Goal: Book appointment/travel/reservation

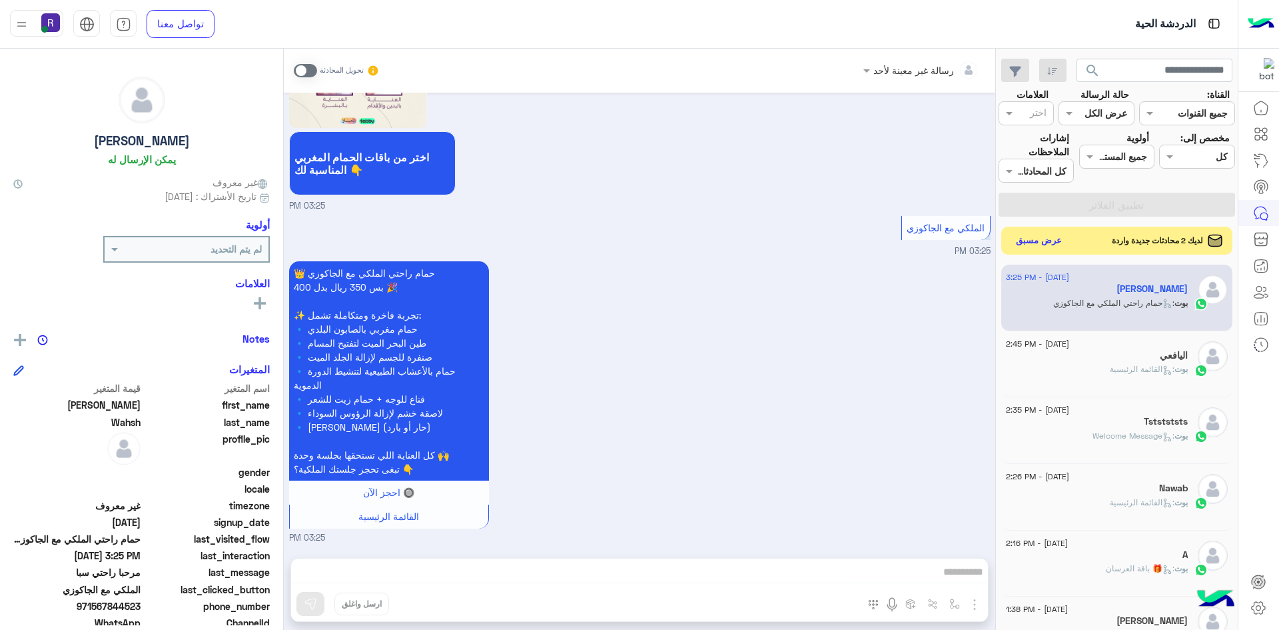
click at [1021, 234] on button "عرض مسبق" at bounding box center [1039, 241] width 56 height 18
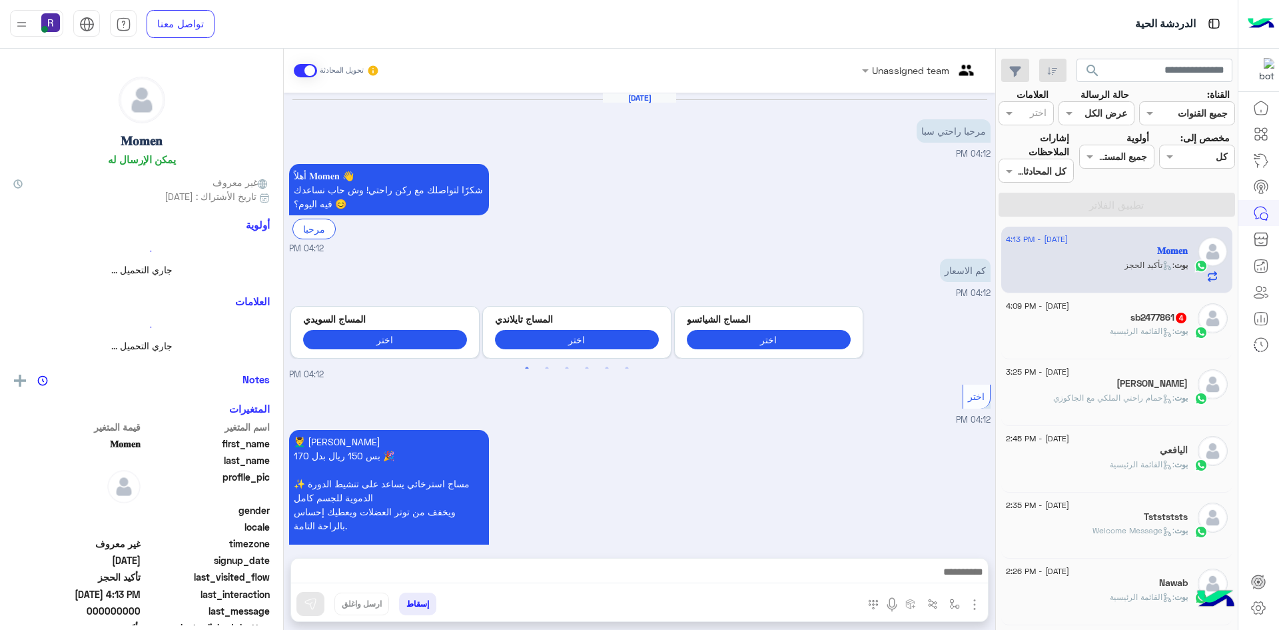
scroll to position [571, 0]
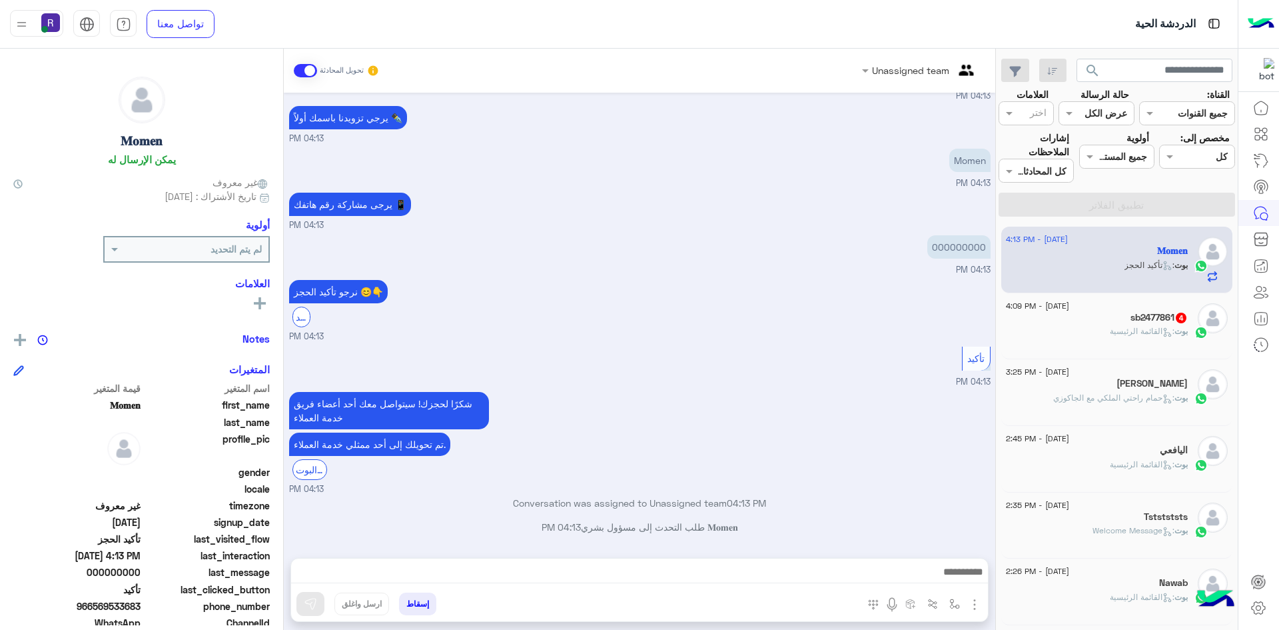
click at [792, 555] on div "Unassigned team تحويل المحادثة [DATE] مرحبا راحتي سبا 04:12 PM أهلاً 𝐌𝐨𝐦𝐞𝐧 👋 شك…" at bounding box center [640, 342] width 712 height 586
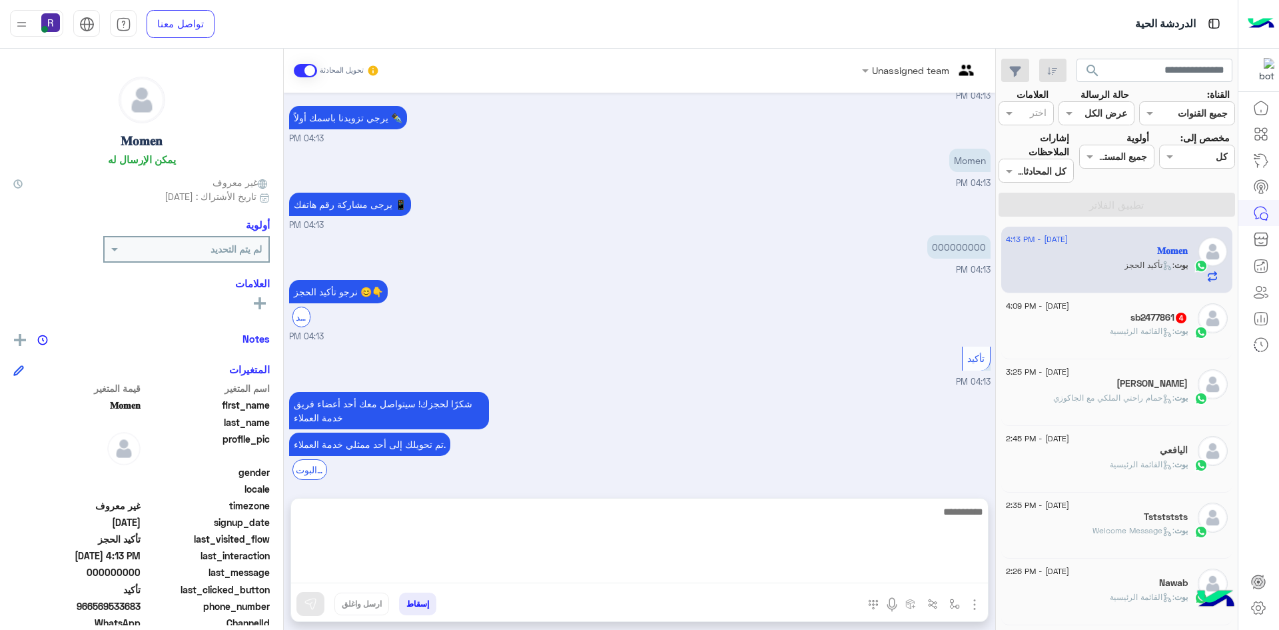
click at [805, 575] on textarea at bounding box center [639, 543] width 697 height 80
type textarea "**********"
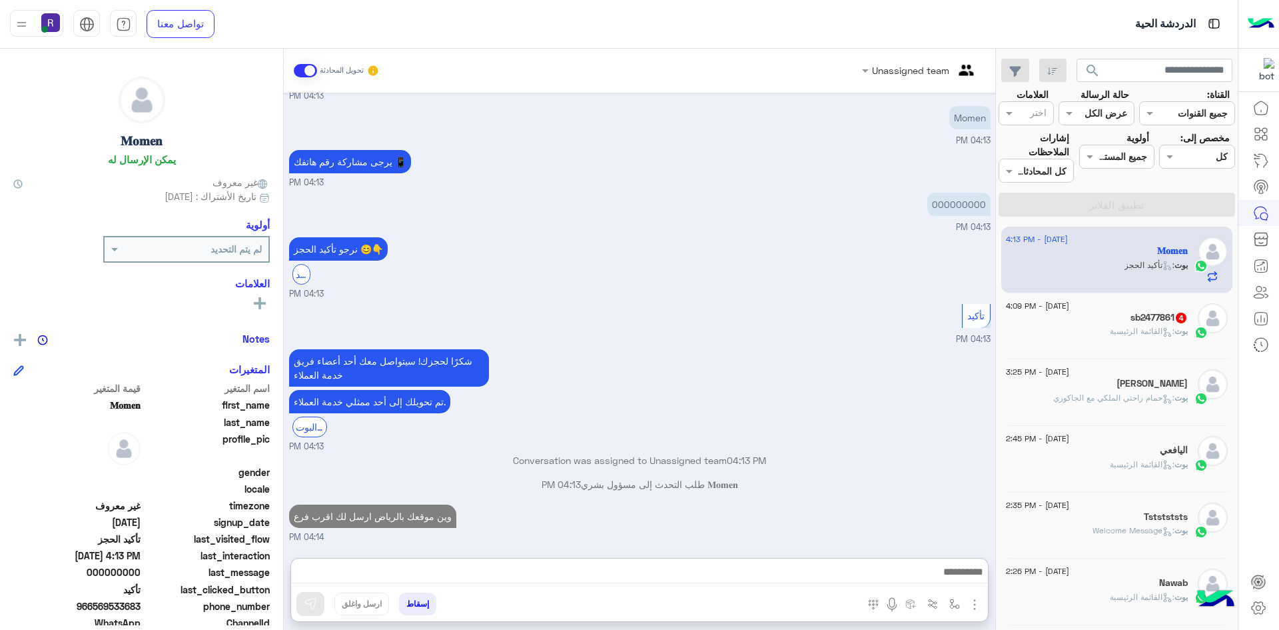
click at [1100, 326] on div "بوت : القائمة الرئيسية" at bounding box center [1097, 336] width 182 height 23
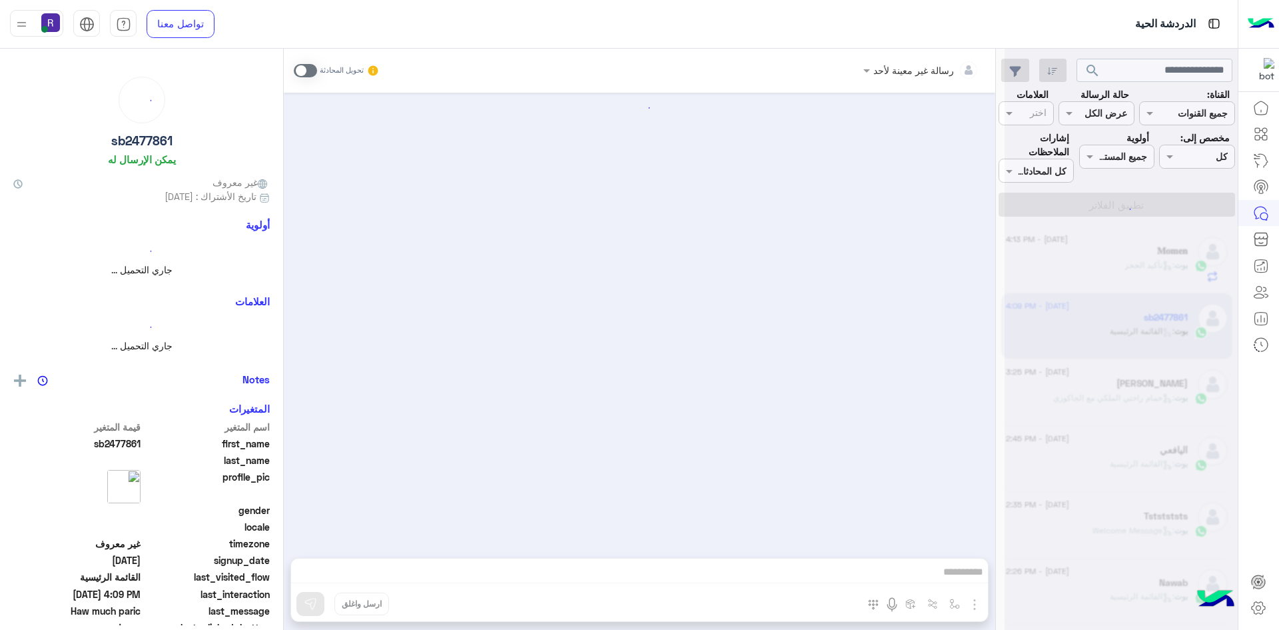
scroll to position [233, 0]
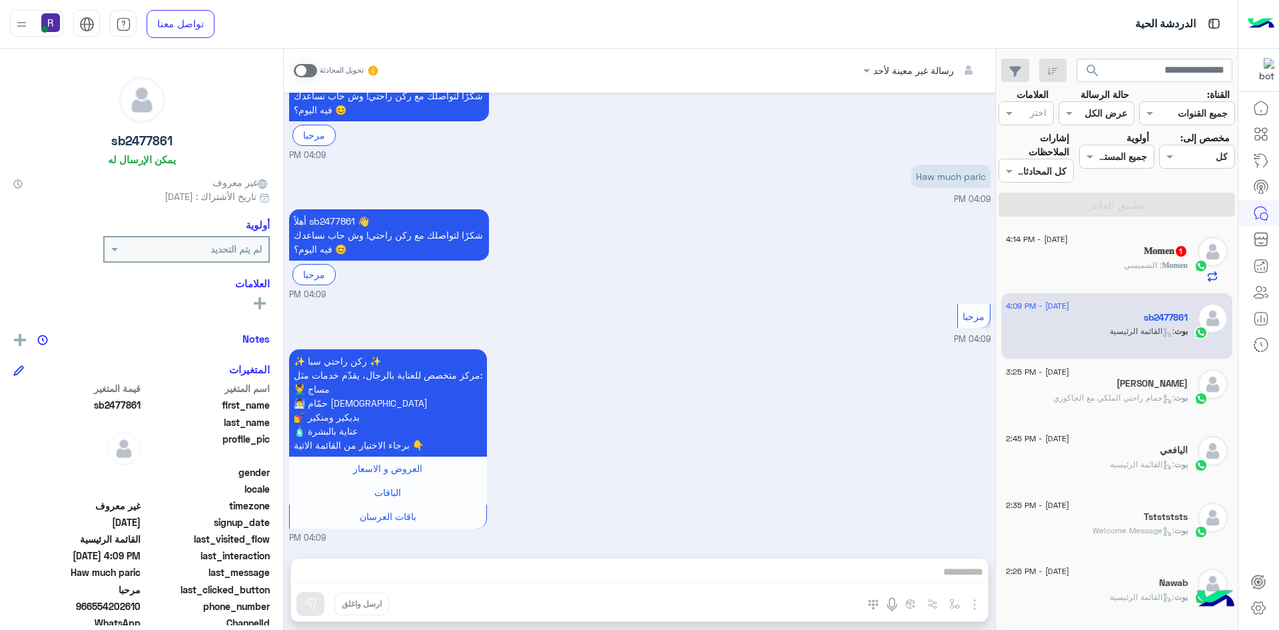
click at [1104, 252] on div "𝐌𝐨𝐦𝐞𝐧 1" at bounding box center [1097, 252] width 182 height 14
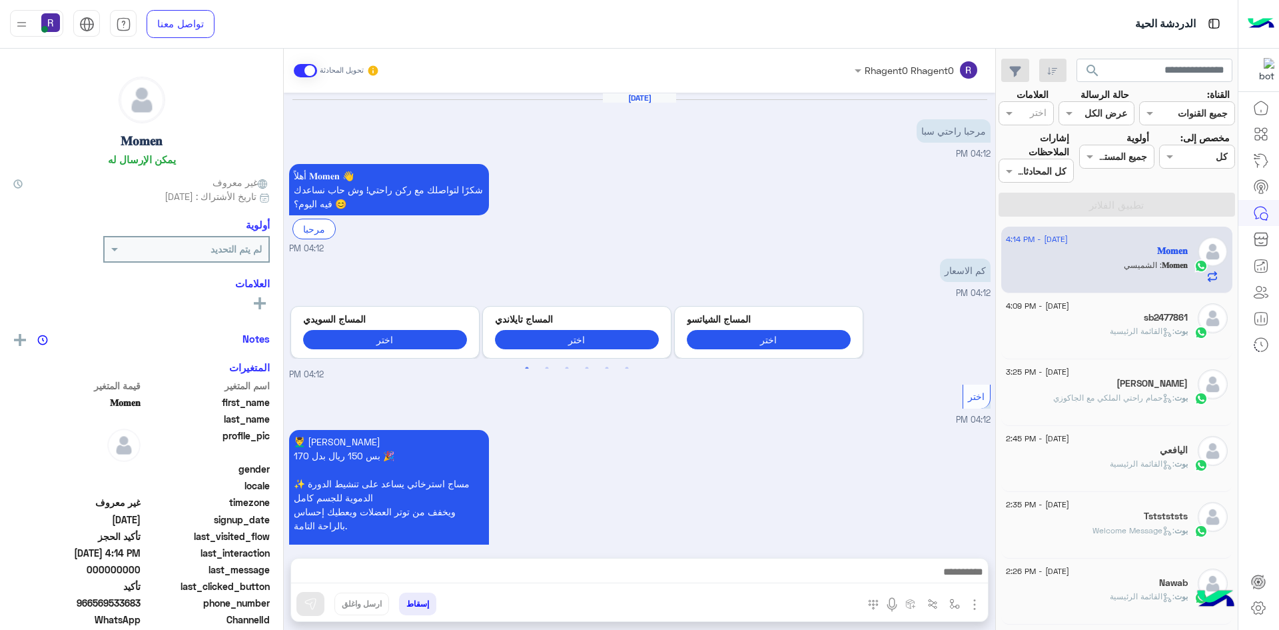
scroll to position [682, 0]
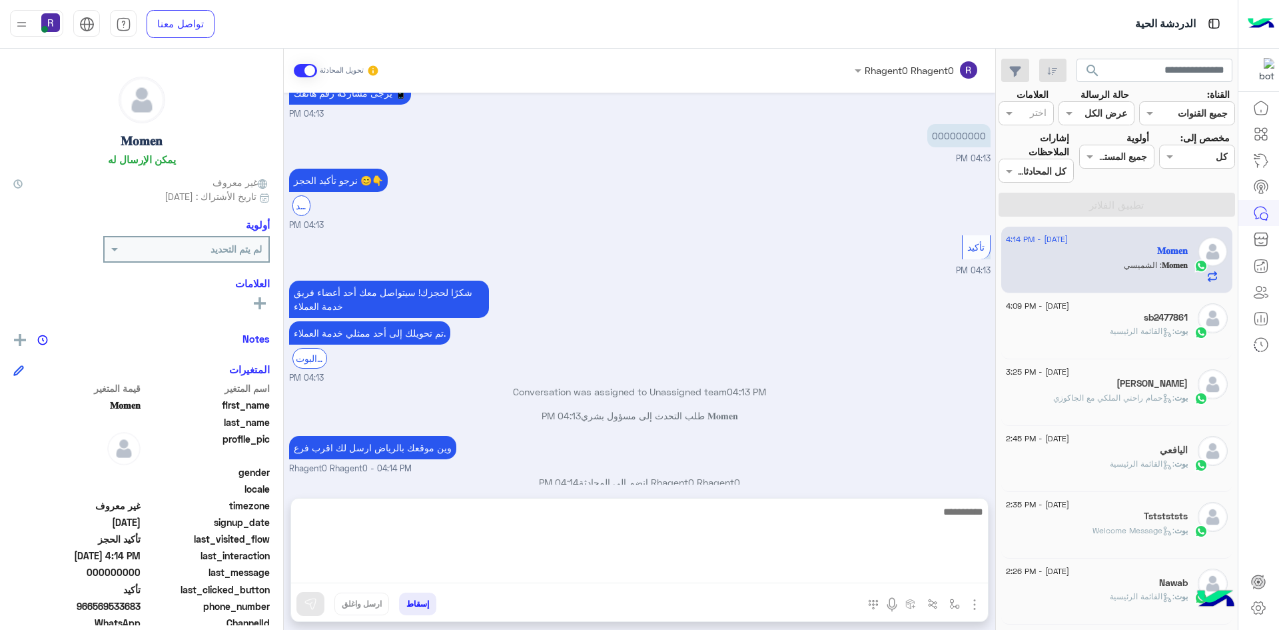
click at [910, 563] on textarea at bounding box center [639, 543] width 697 height 80
type textarea "***"
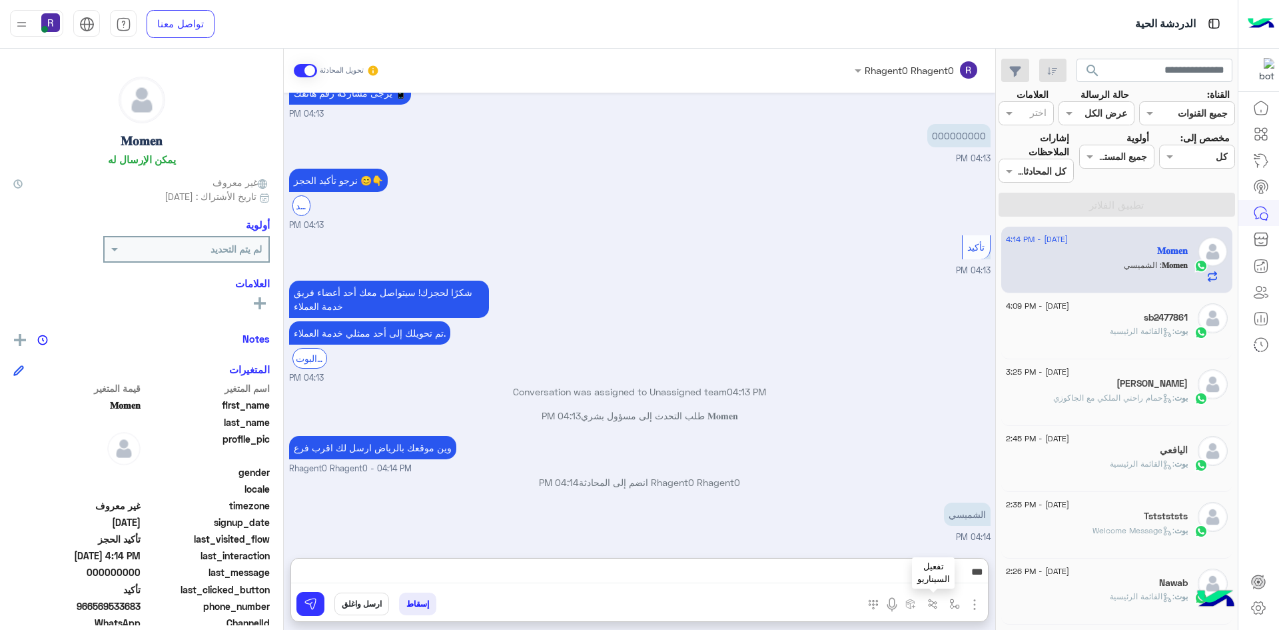
click at [931, 602] on img "button" at bounding box center [932, 603] width 11 height 11
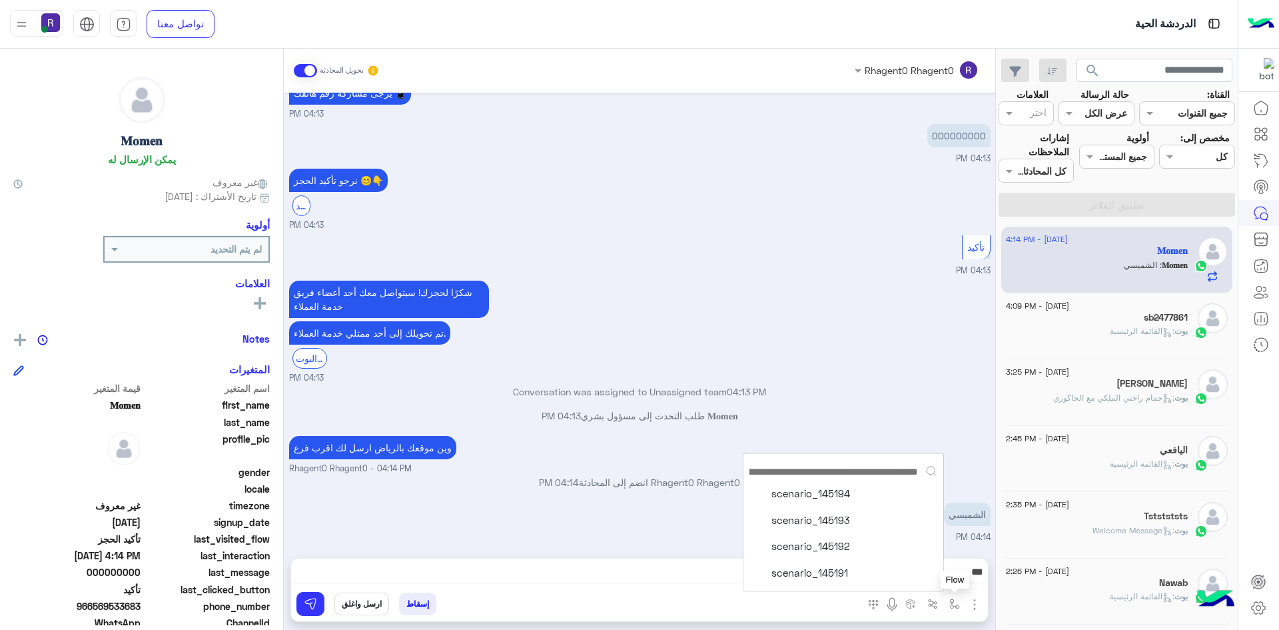
click at [953, 605] on img "button" at bounding box center [954, 603] width 11 height 11
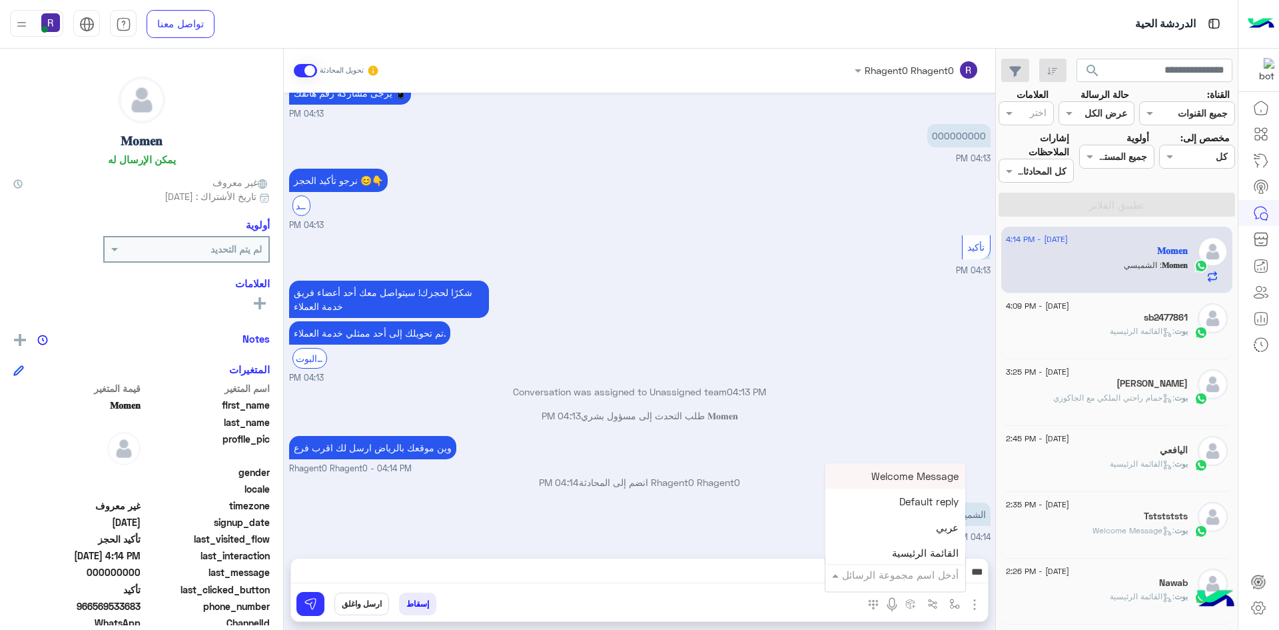
click at [926, 568] on input "text" at bounding box center [914, 574] width 90 height 15
type input "***"
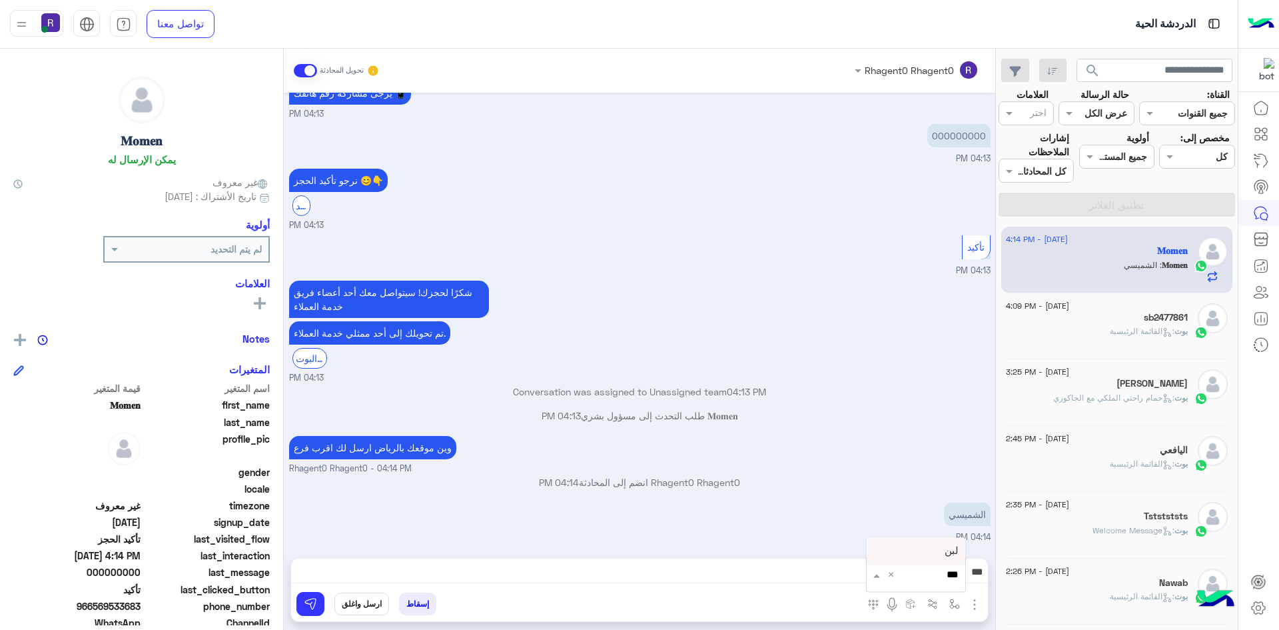
click at [924, 551] on div "لبن" at bounding box center [916, 551] width 99 height 26
click at [310, 610] on img at bounding box center [310, 603] width 13 height 13
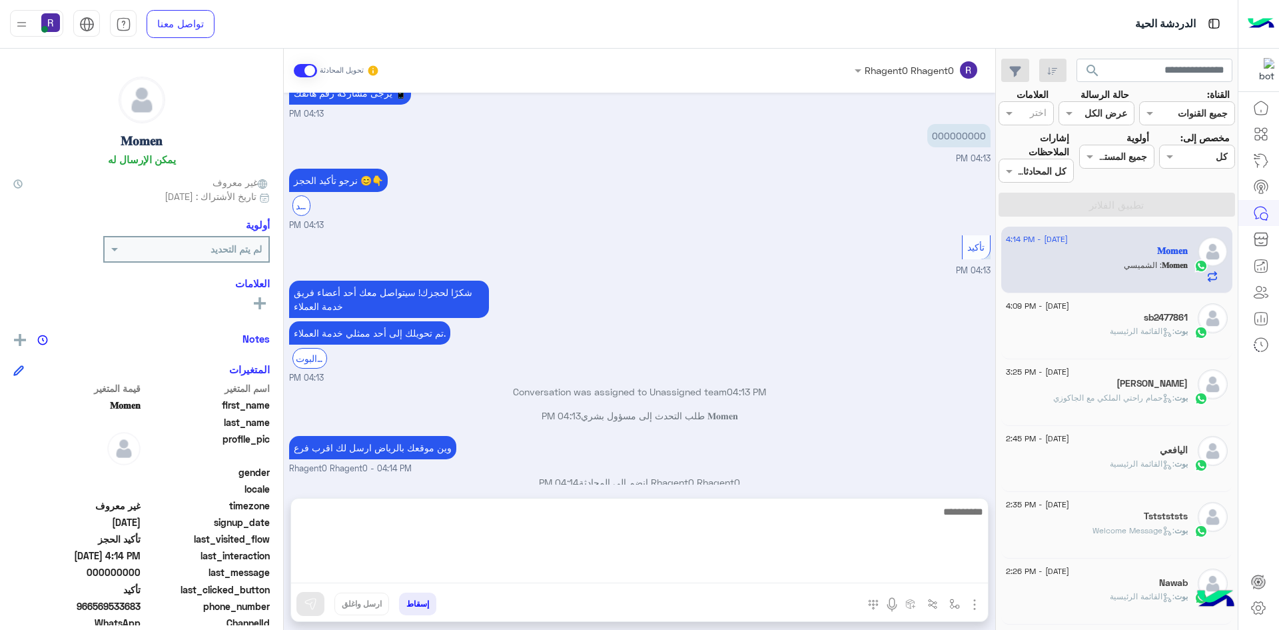
click at [579, 570] on textarea at bounding box center [639, 543] width 697 height 80
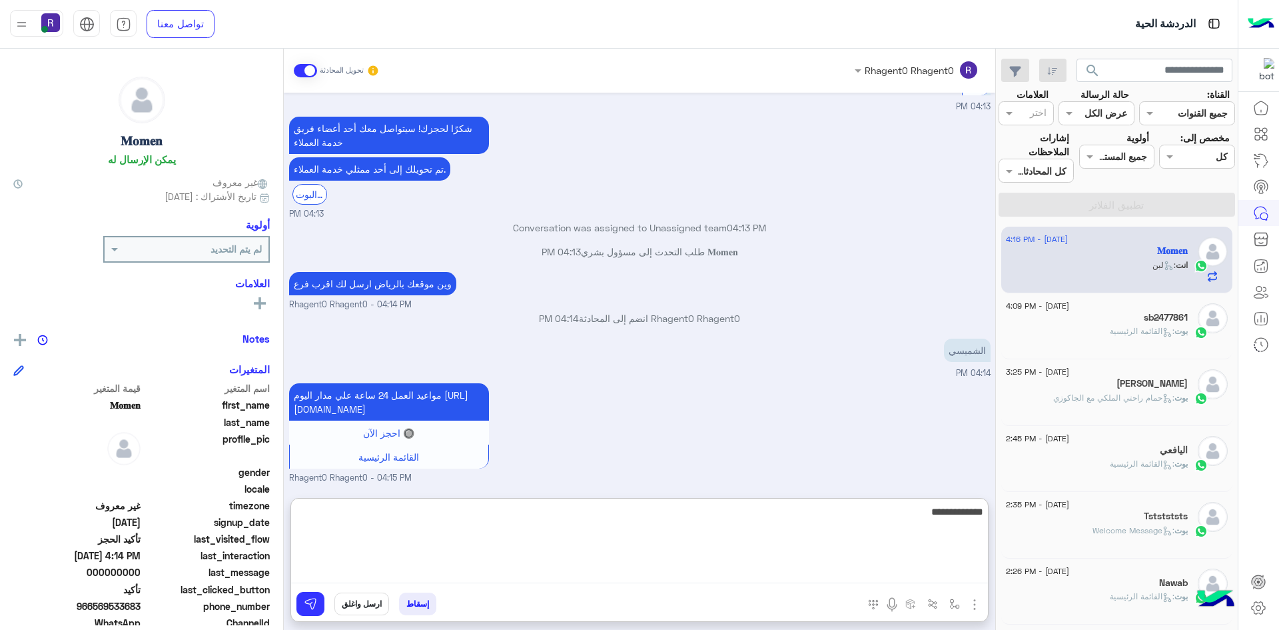
type textarea "**********"
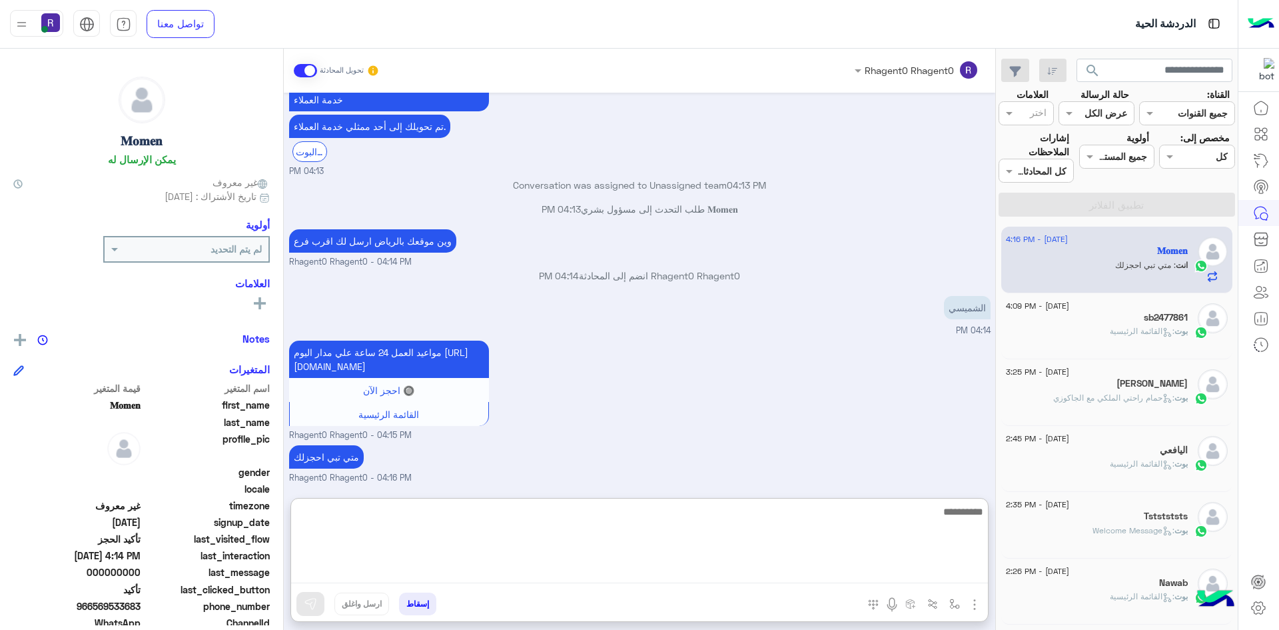
scroll to position [903, 0]
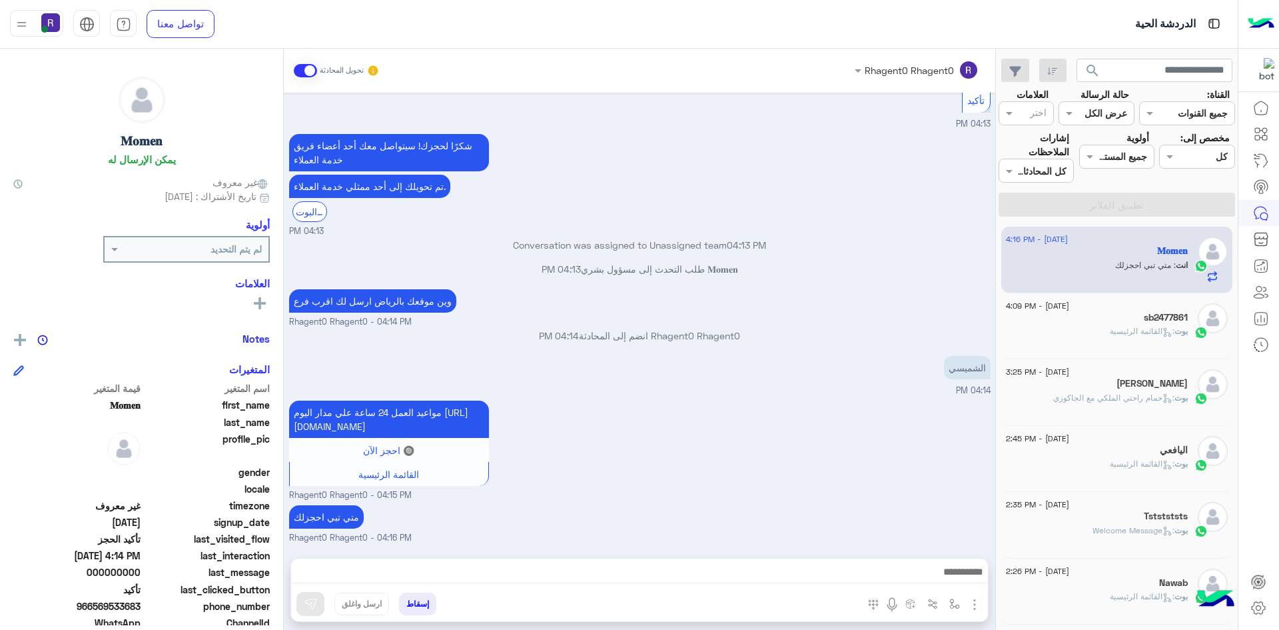
click at [742, 408] on div "مواعيد العمل 24 ساعة علي مدار اليوم [URL][DOMAIN_NAME] 🔘 احجز الآن القائمة الرئ…" at bounding box center [640, 449] width 702 height 105
click at [1049, 331] on div "بوت : القائمة الرئيسية" at bounding box center [1097, 336] width 182 height 23
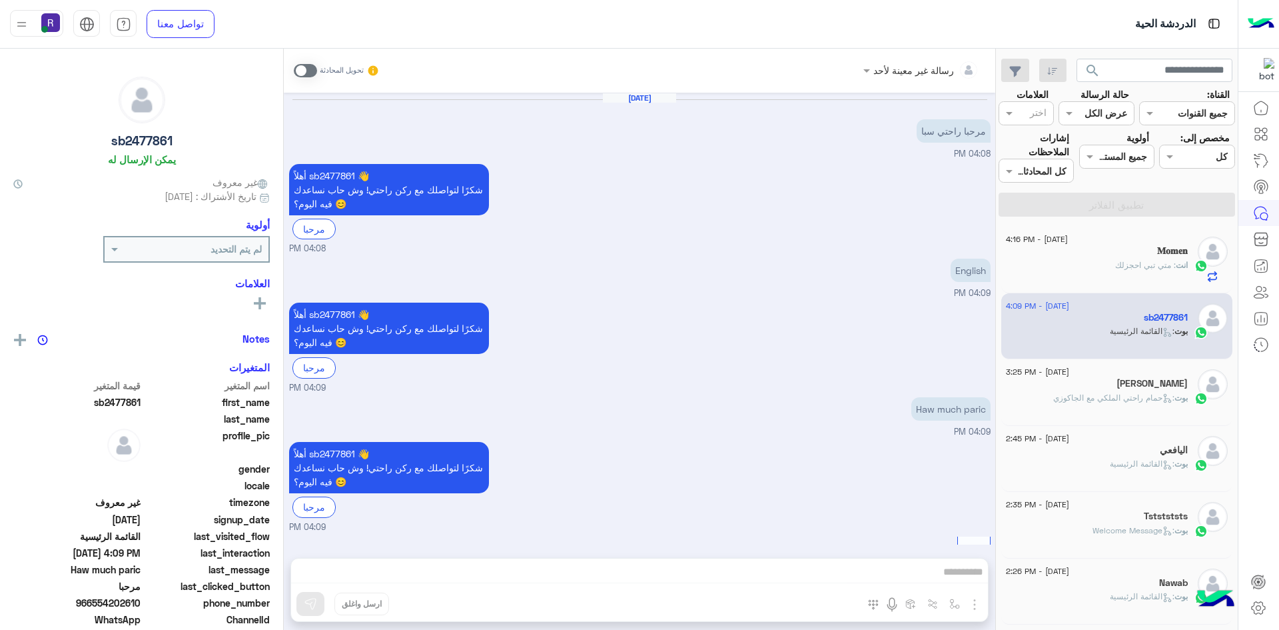
scroll to position [233, 0]
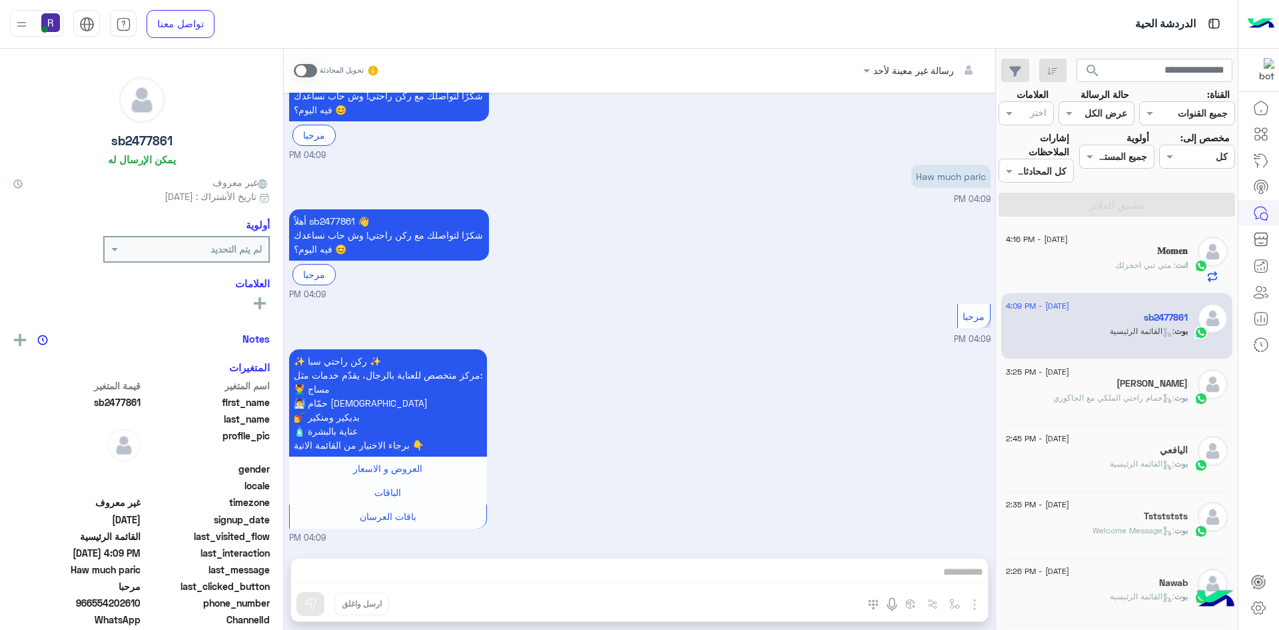
click at [1067, 282] on div "انت : متي تبي احجزلك" at bounding box center [1097, 270] width 182 height 23
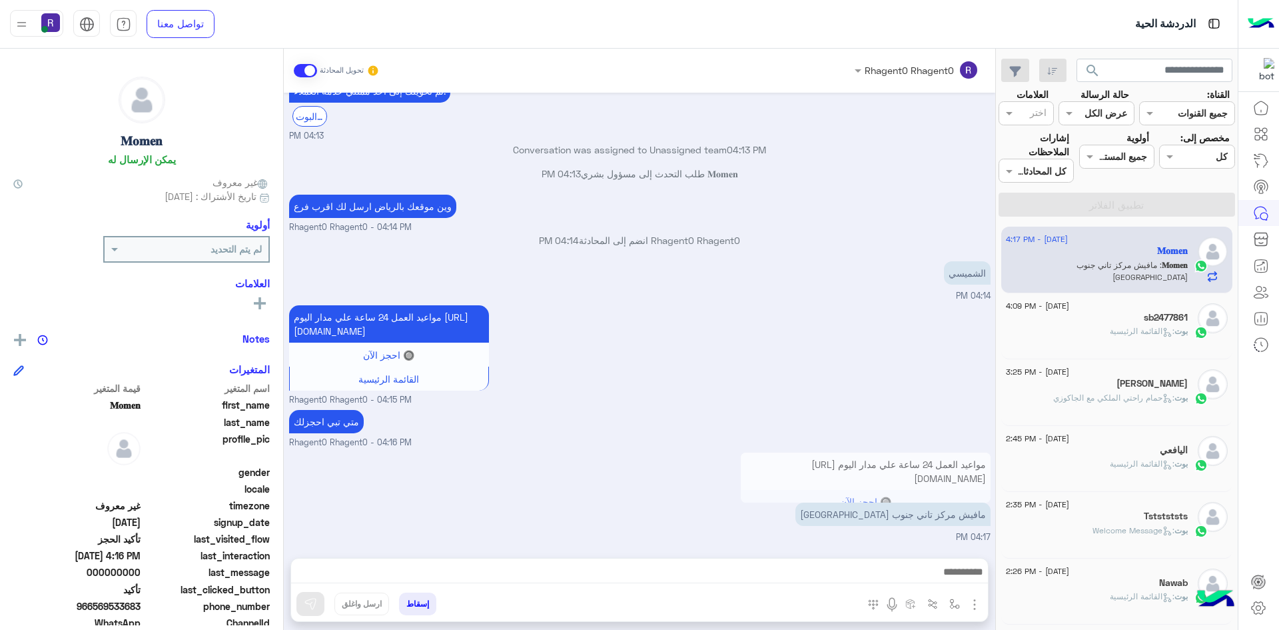
scroll to position [893, 0]
click at [949, 602] on img "button" at bounding box center [954, 603] width 11 height 11
click at [946, 569] on input "text" at bounding box center [914, 574] width 90 height 15
type input "****"
click at [922, 550] on div "الشفا" at bounding box center [916, 551] width 99 height 26
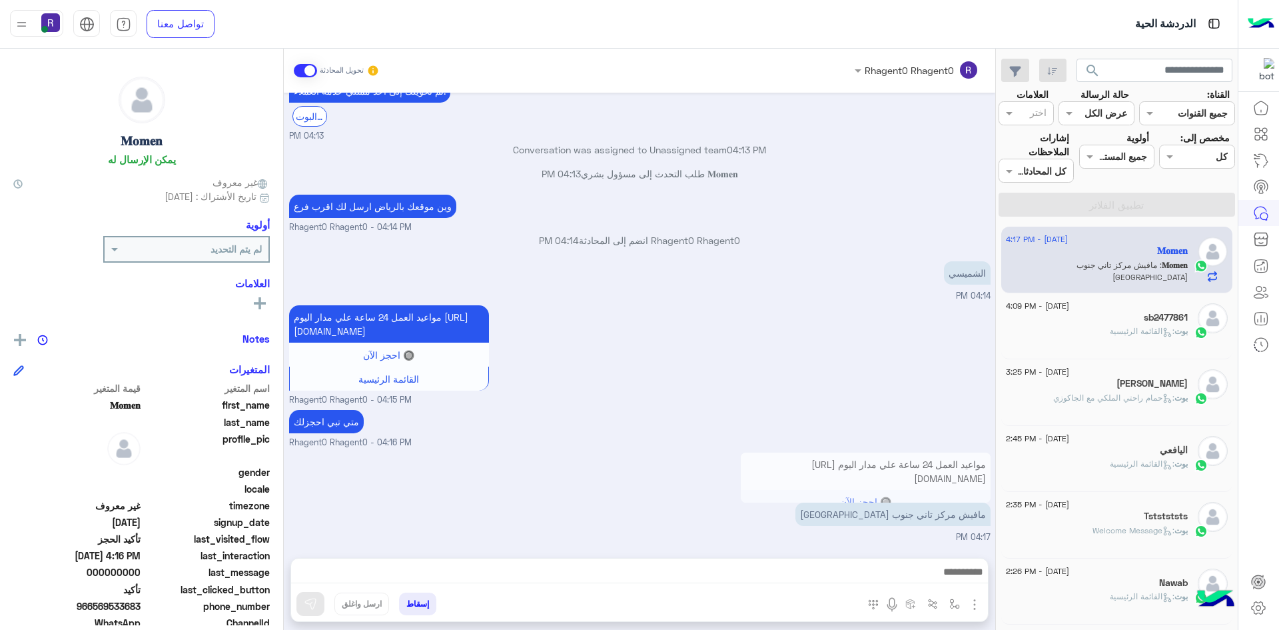
type textarea "*****"
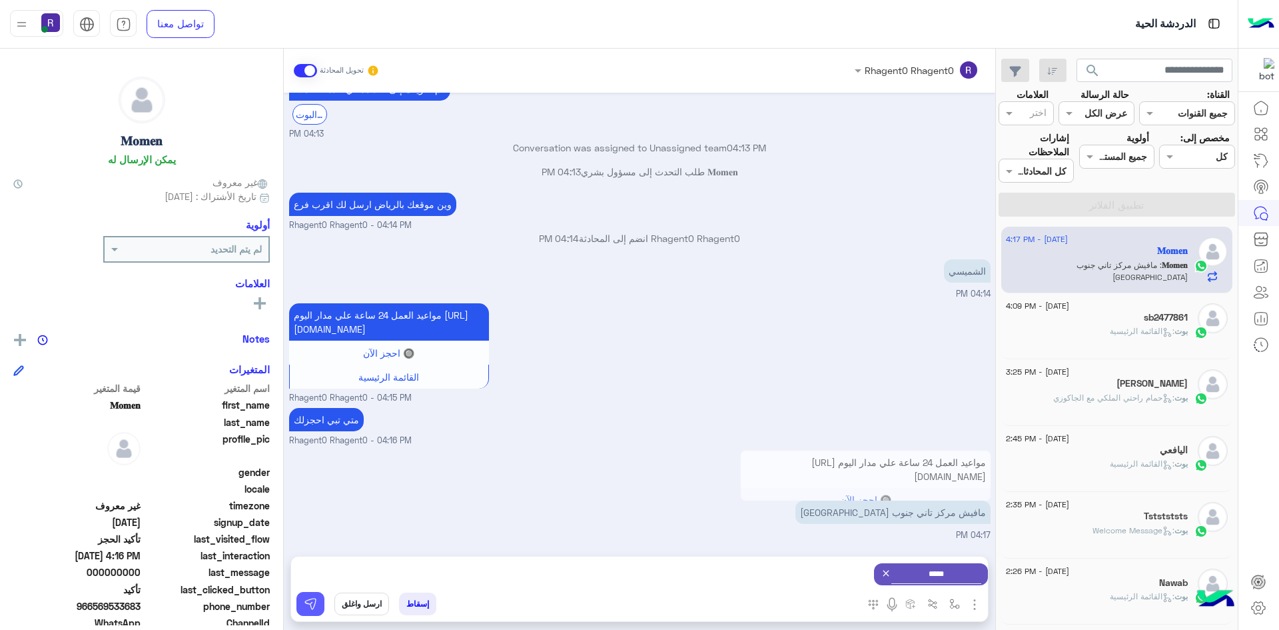
click at [318, 598] on button at bounding box center [310, 604] width 28 height 24
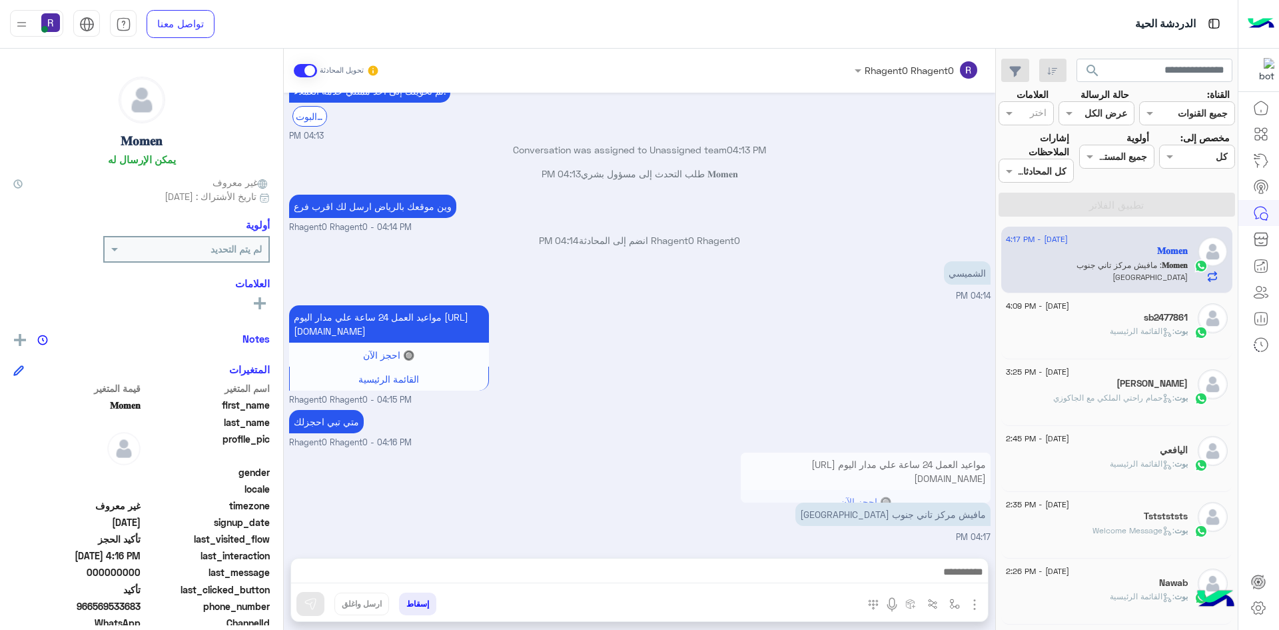
scroll to position [1011, 0]
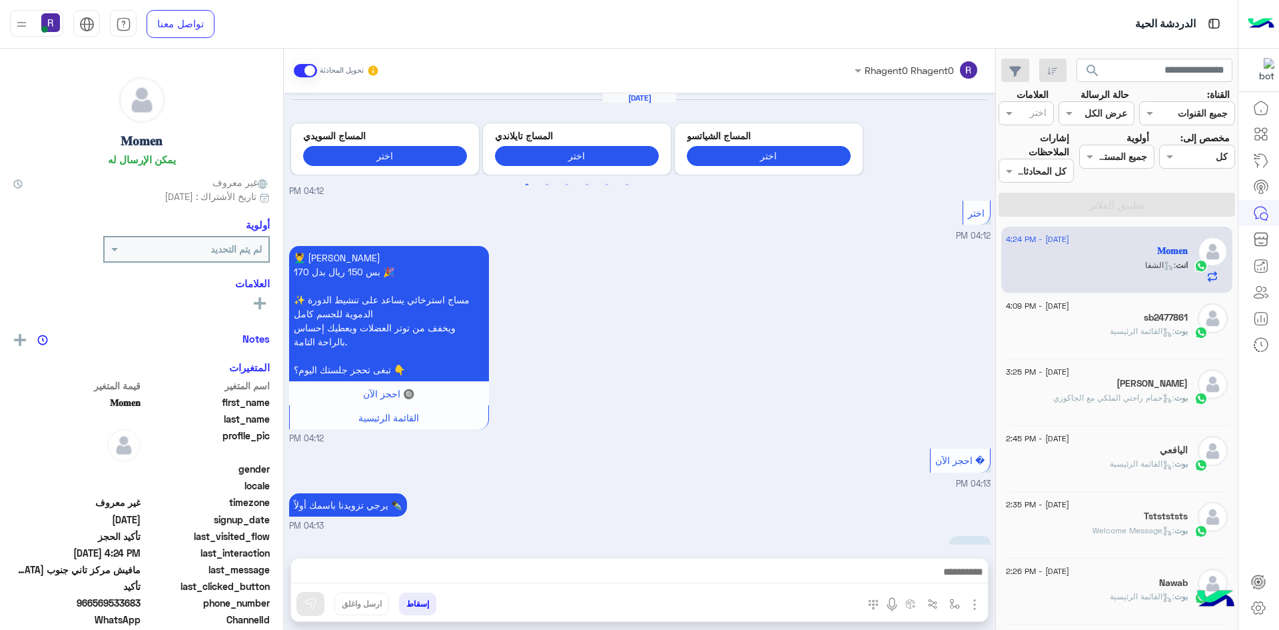
scroll to position [873, 0]
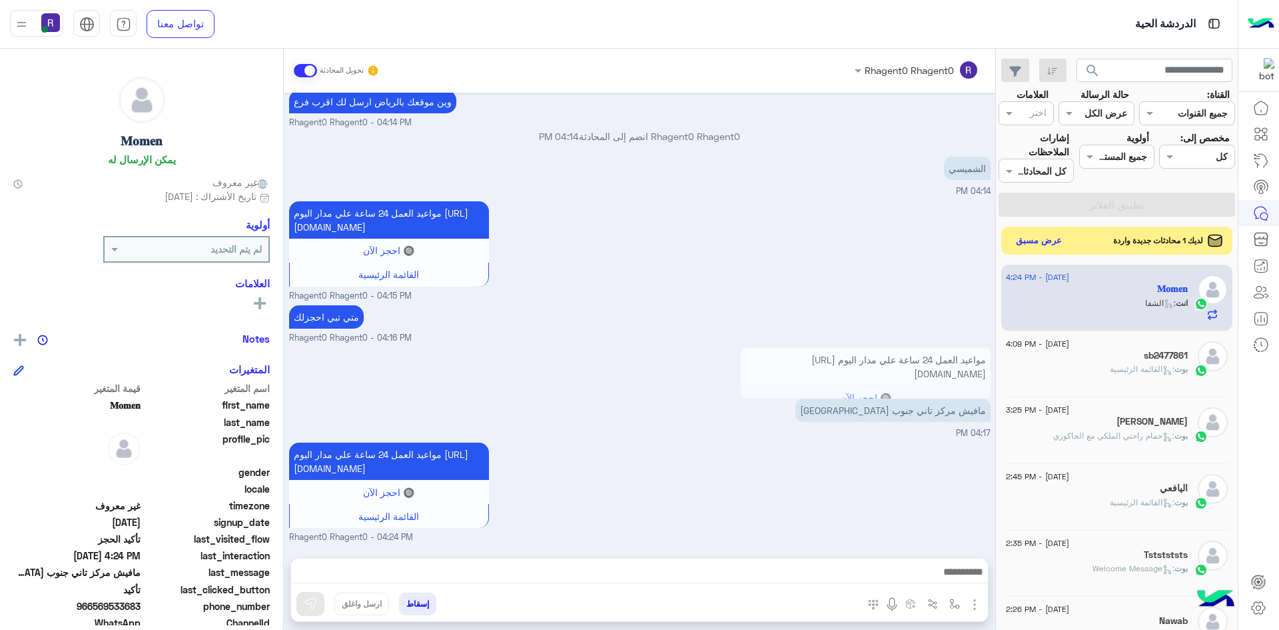
click at [1037, 243] on button "عرض مسبق" at bounding box center [1039, 241] width 56 height 18
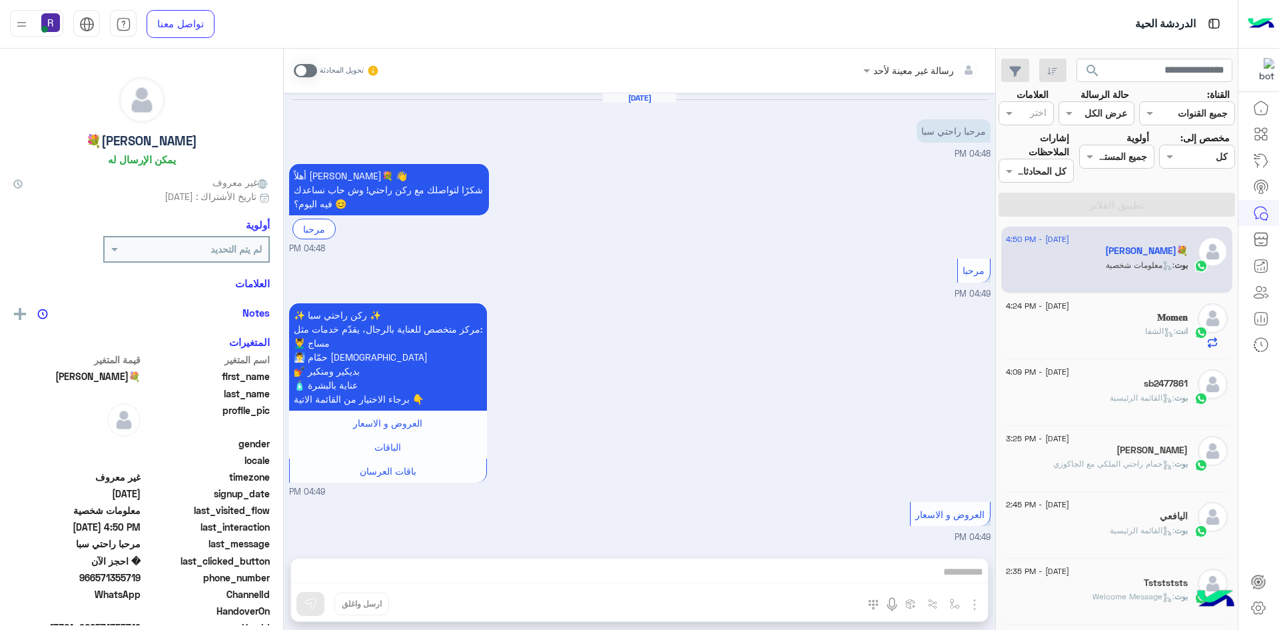
scroll to position [419, 0]
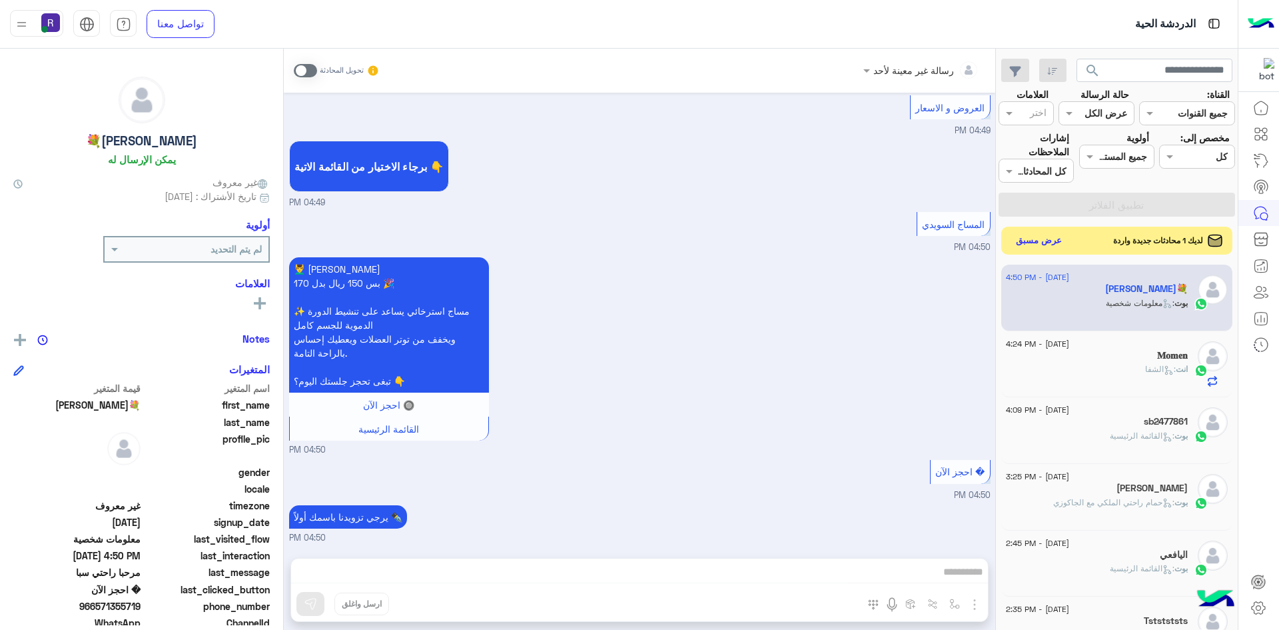
click at [1039, 241] on button "عرض مسبق" at bounding box center [1039, 241] width 56 height 18
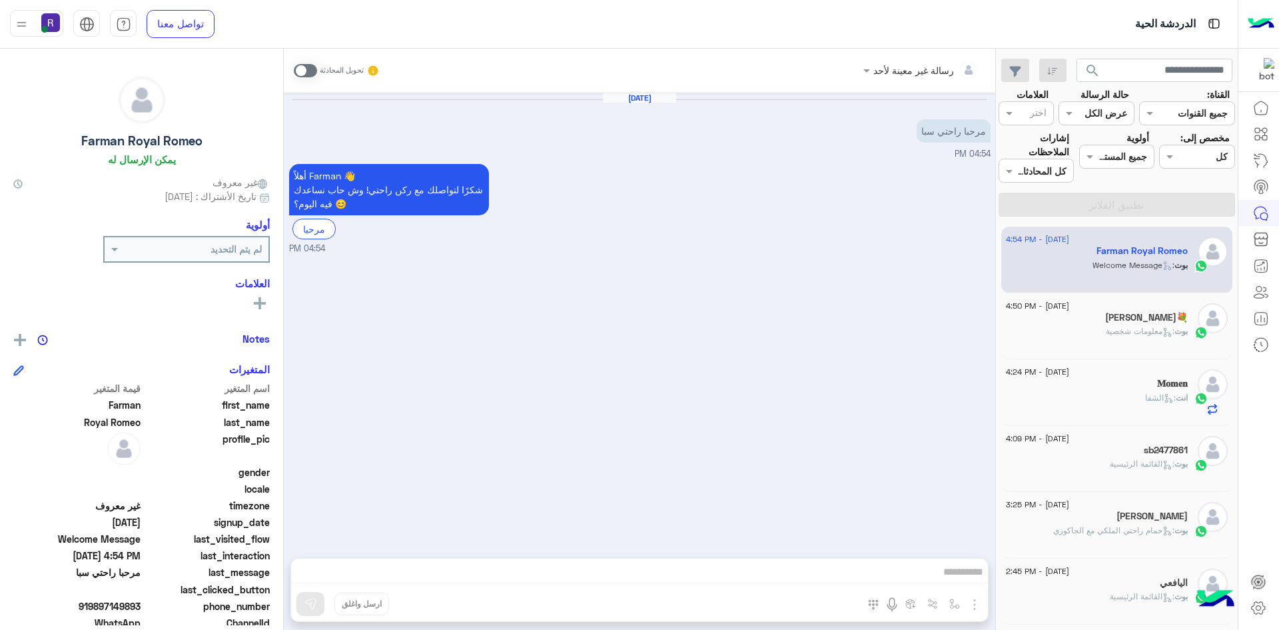
click at [1093, 324] on div "Zaino💐" at bounding box center [1097, 319] width 182 height 14
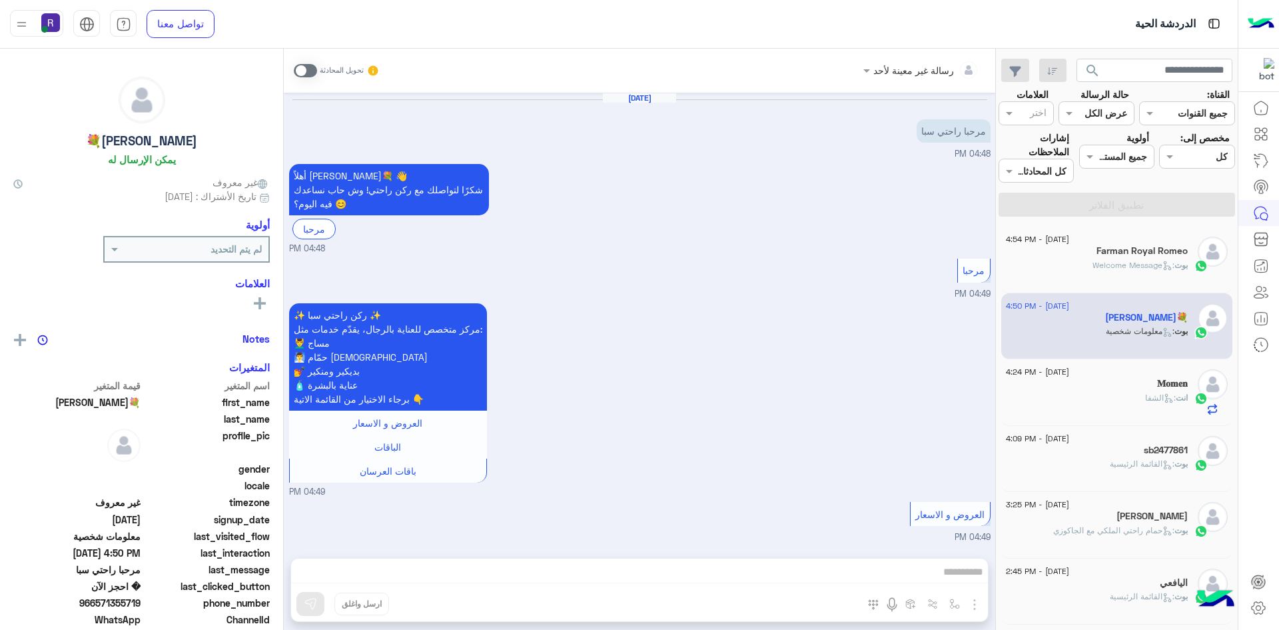
scroll to position [419, 0]
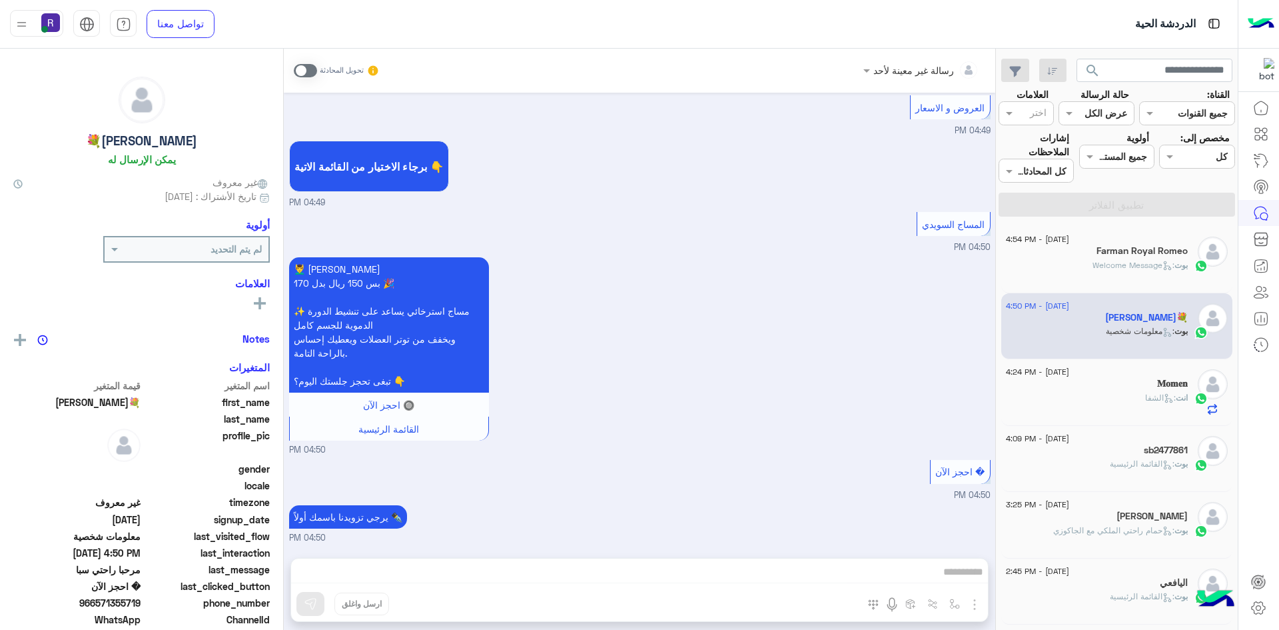
click at [1062, 381] on div "𝐌𝐨𝐦𝐞𝐧" at bounding box center [1097, 385] width 182 height 14
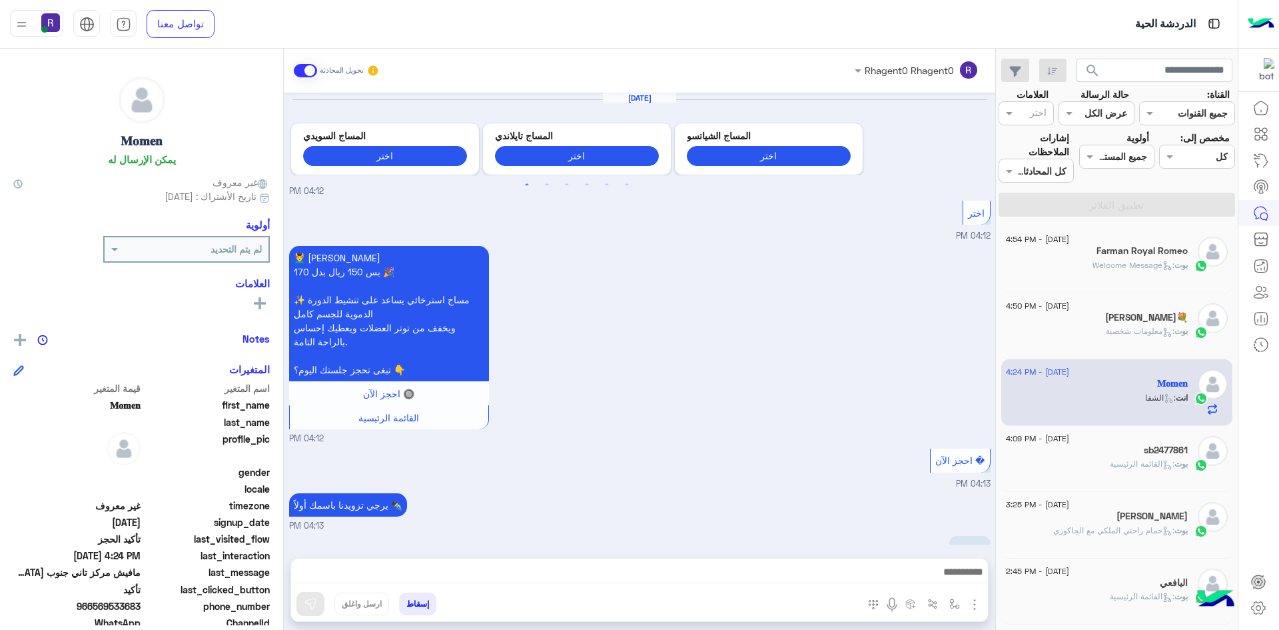
scroll to position [873, 0]
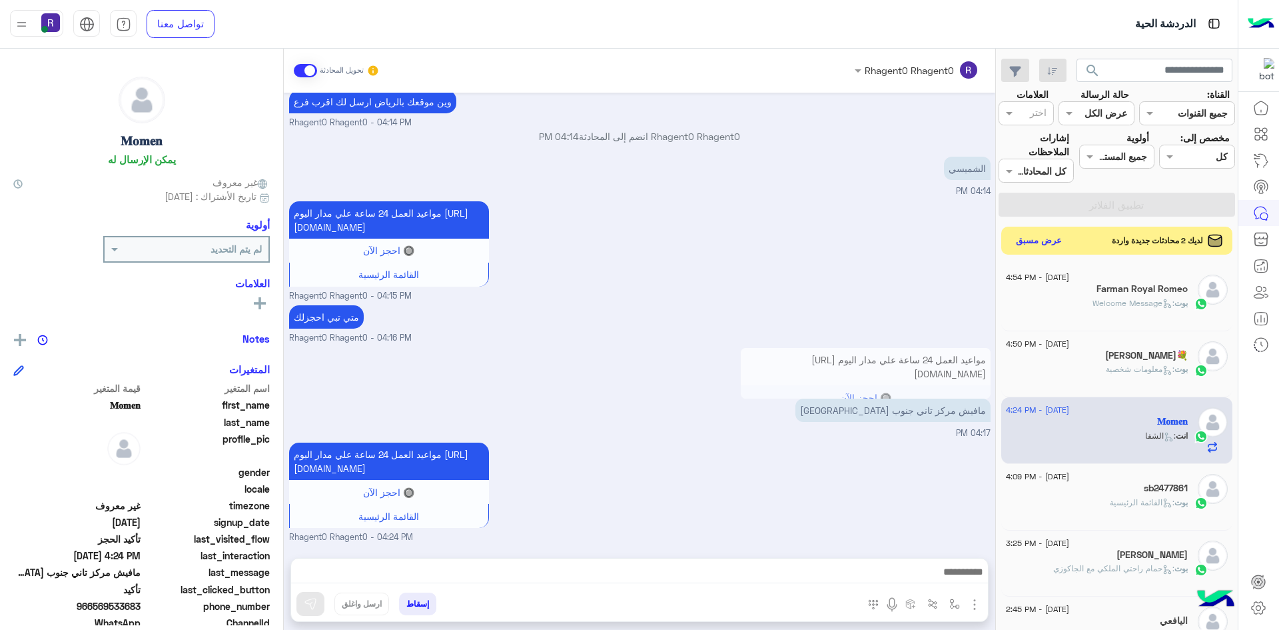
click at [1053, 235] on button "عرض مسبق" at bounding box center [1039, 241] width 56 height 18
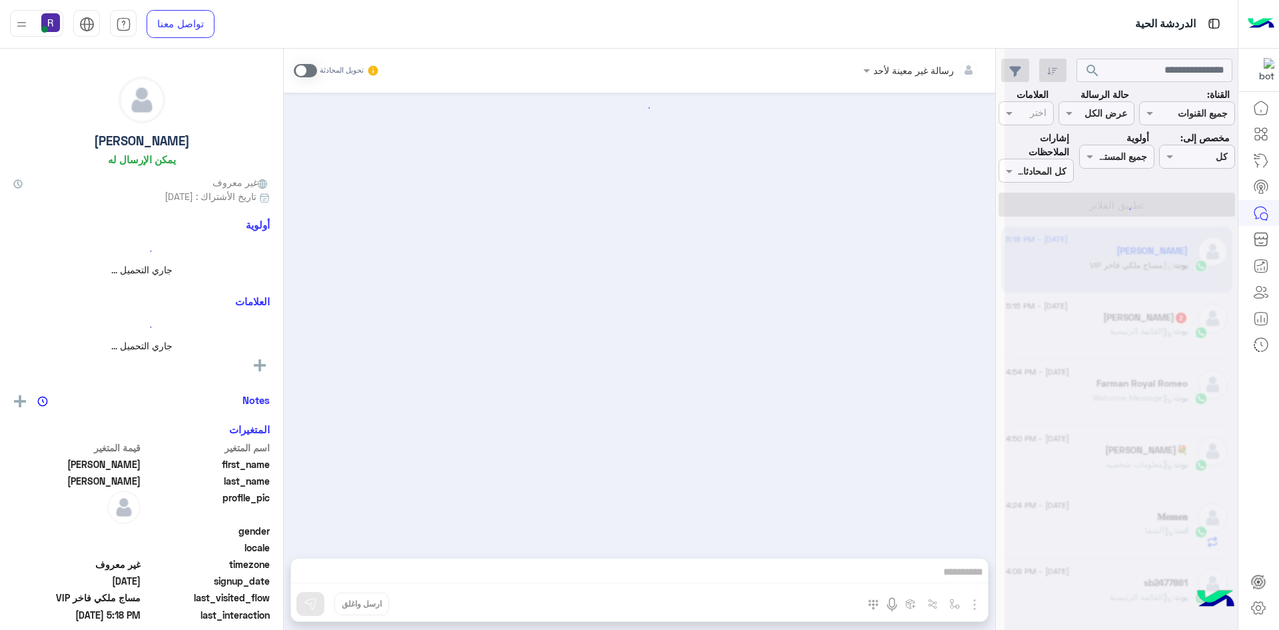
scroll to position [1622, 0]
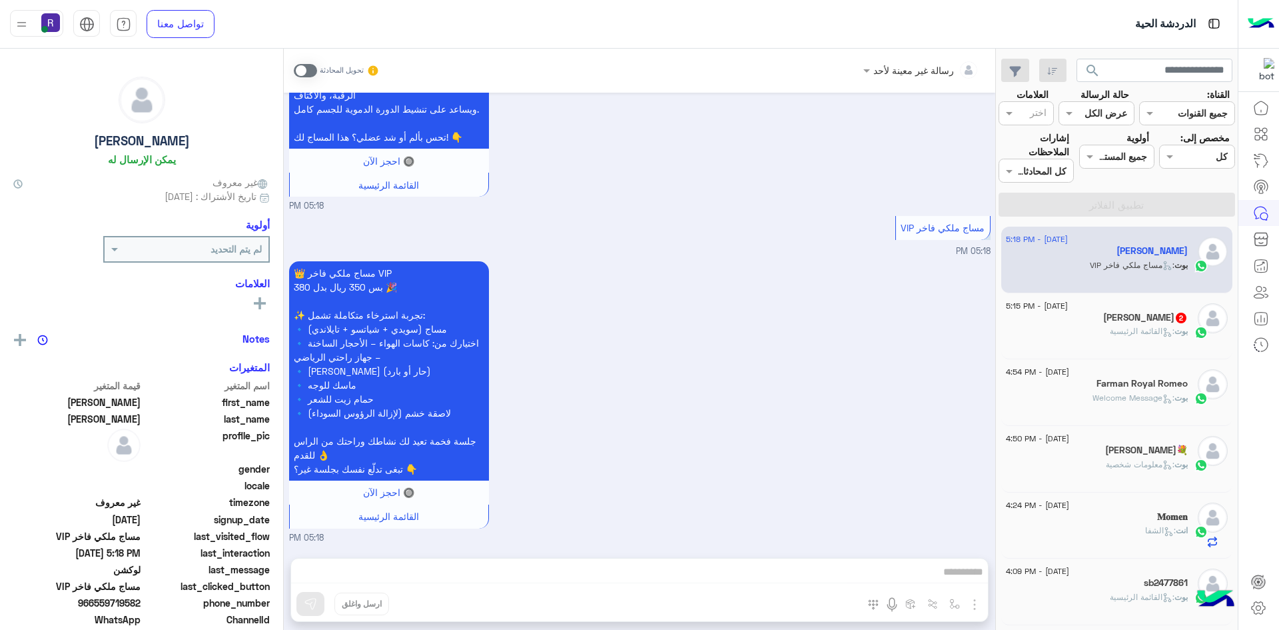
click at [1118, 320] on div "ابومحمد 2" at bounding box center [1097, 319] width 182 height 14
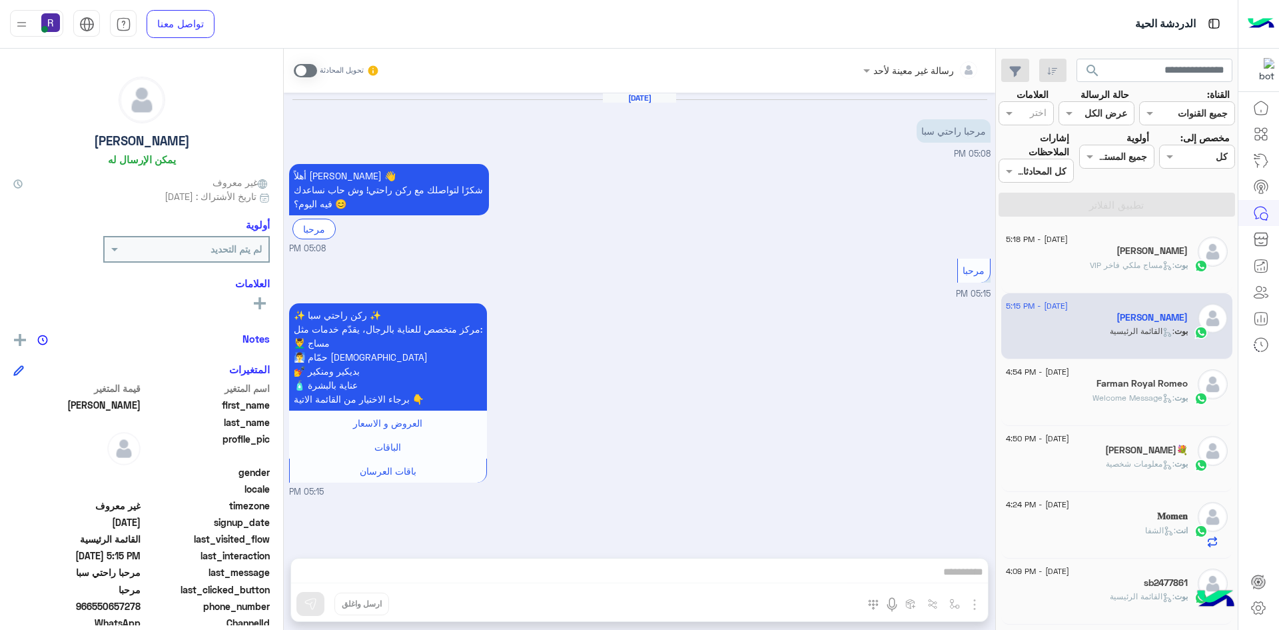
click at [1113, 267] on span ": مساج ملكي فاخر VIP" at bounding box center [1132, 265] width 85 height 10
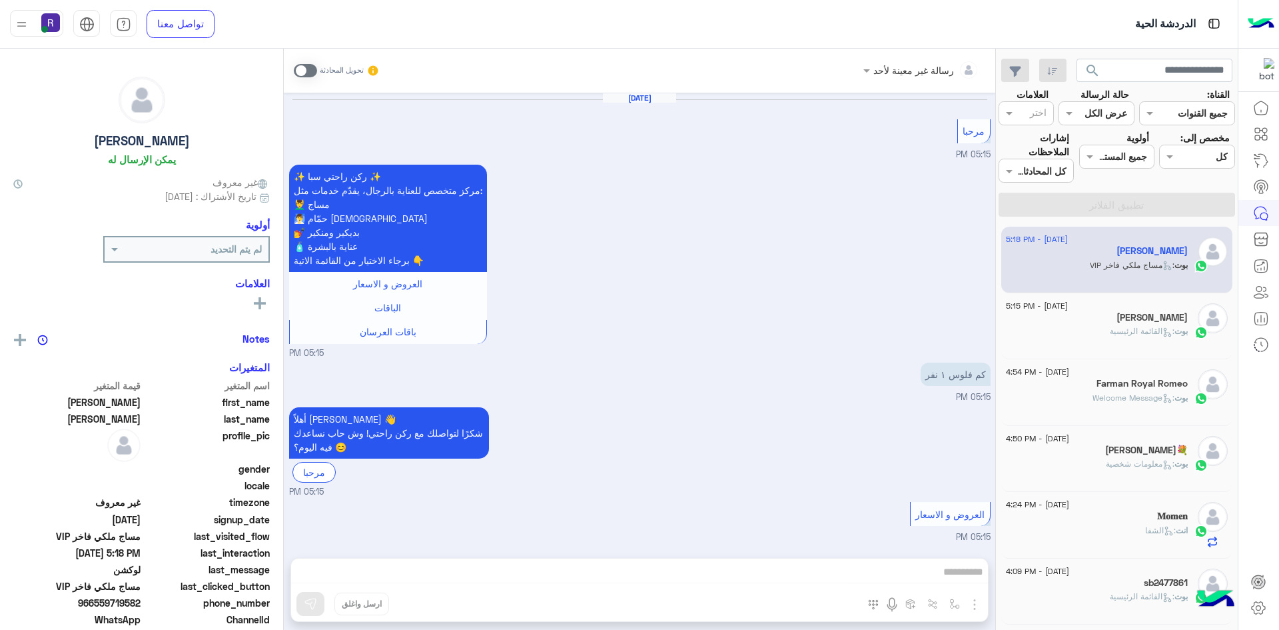
scroll to position [1622, 0]
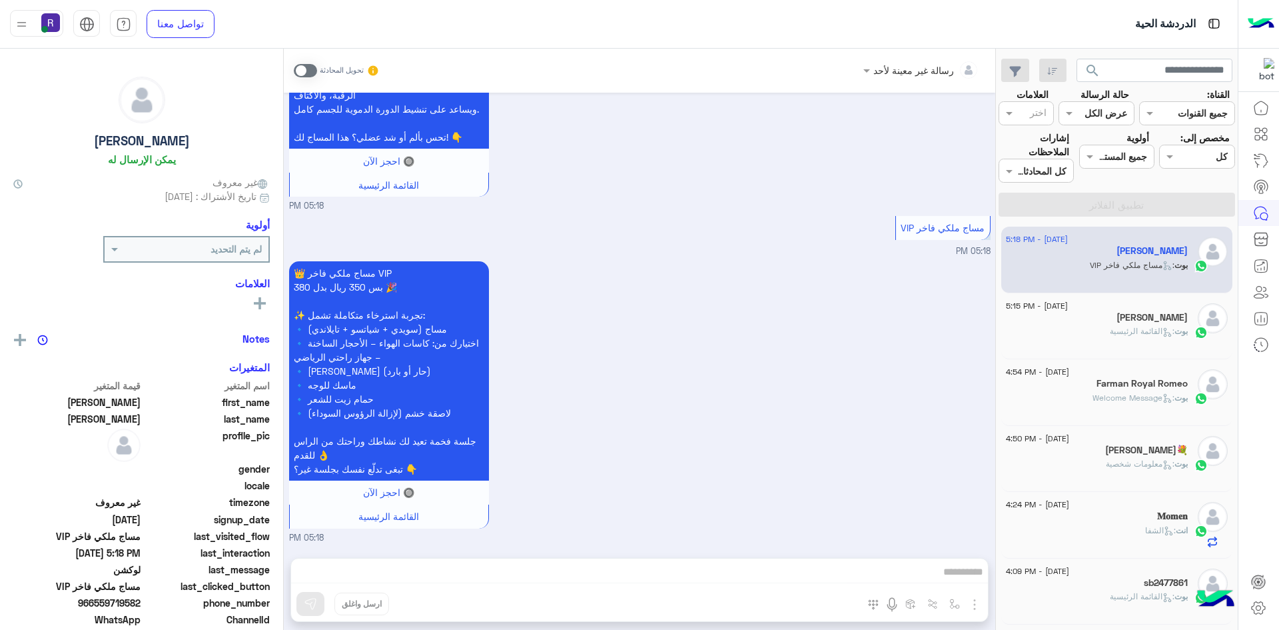
click at [1119, 403] on p "بوت : Welcome Message" at bounding box center [1140, 398] width 95 height 12
